Goal: Task Accomplishment & Management: Complete application form

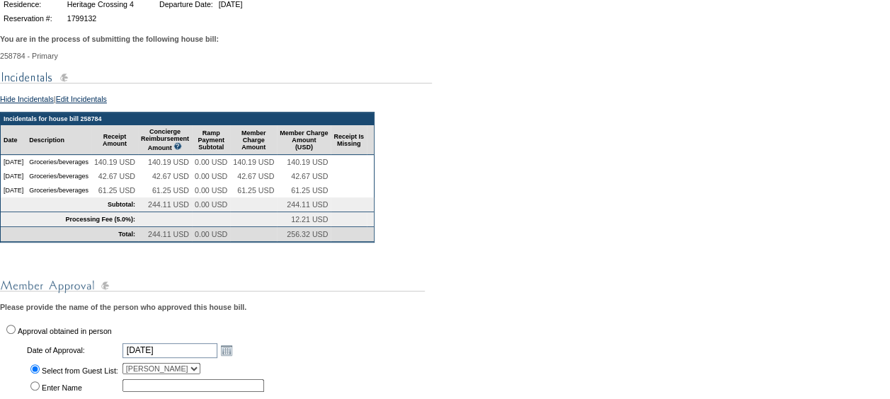
scroll to position [283, 0]
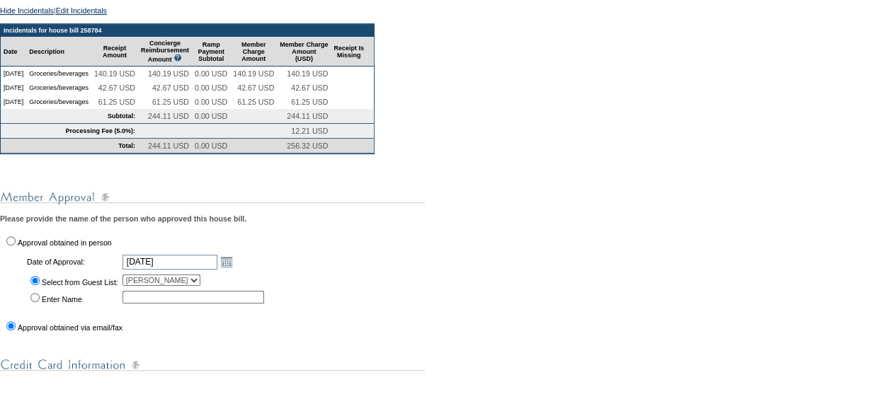
click at [8, 331] on input "Approval obtained via email/fax" at bounding box center [10, 326] width 9 height 9
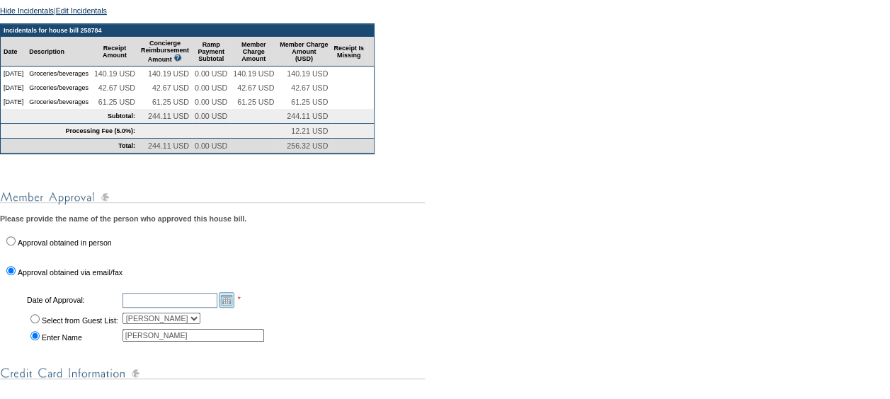
click at [234, 308] on link "Open the calendar popup." at bounding box center [227, 301] width 16 height 16
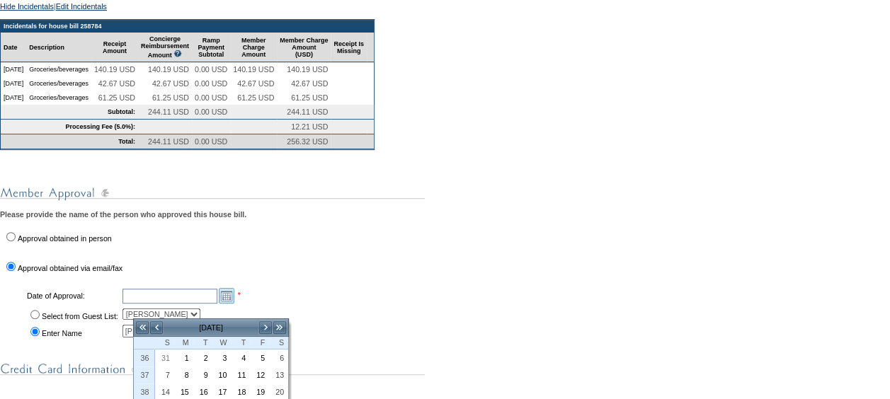
scroll to position [425, 0]
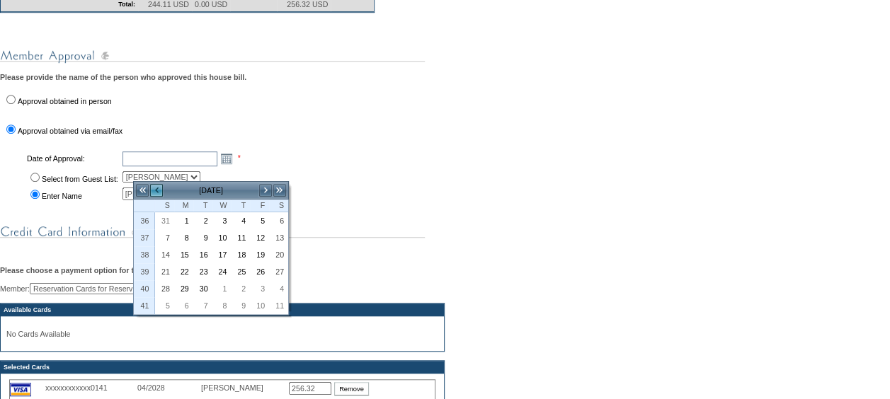
click at [157, 190] on link "<" at bounding box center [156, 190] width 14 height 14
click at [218, 285] on link "27" at bounding box center [222, 289] width 18 height 16
type input "[DATE]"
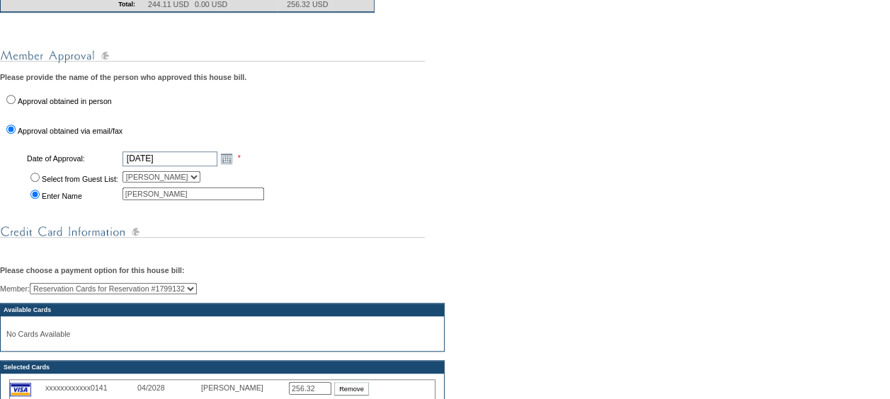
click at [365, 236] on div "You are in the process of submitting the following house bill: 258784 - Primary…" at bounding box center [445, 229] width 890 height 867
click at [37, 182] on input "Select from Guest List:" at bounding box center [34, 177] width 9 height 9
radio input "true"
click at [368, 186] on div "You are in the process of submitting the following house bill: 258784 - Primary…" at bounding box center [445, 229] width 890 height 867
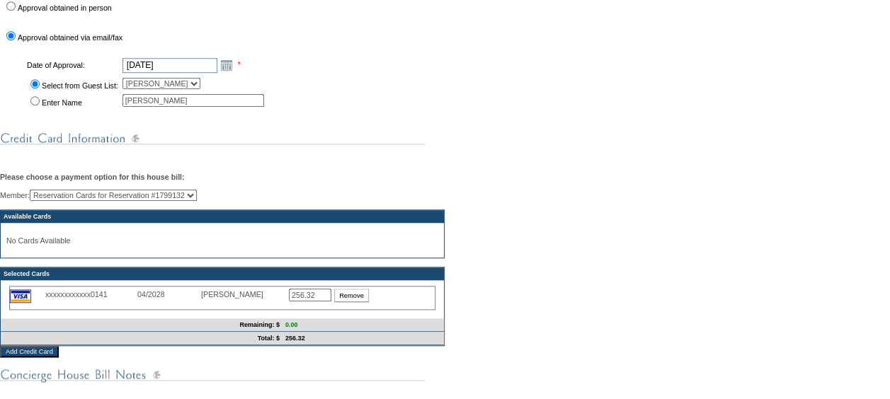
scroll to position [708, 0]
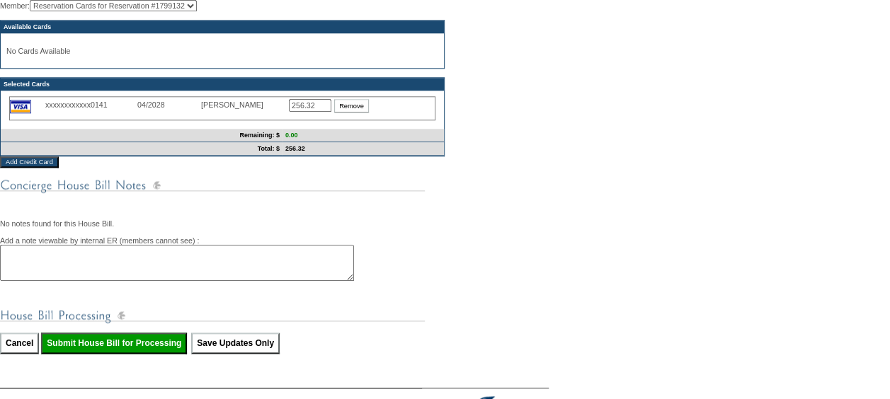
click at [107, 354] on input "Submit House Bill for Processing" at bounding box center [114, 343] width 146 height 21
type input "Processing..."
